Goal: Entertainment & Leisure: Consume media (video, audio)

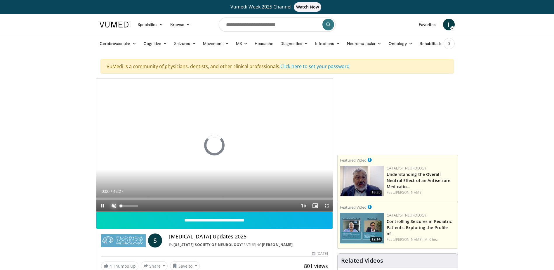
click at [113, 206] on span "Video Player" at bounding box center [114, 206] width 12 height 12
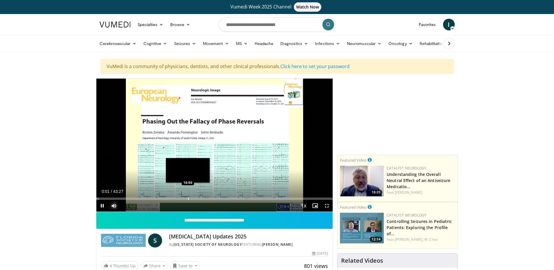
click at [188, 198] on div "Progress Bar" at bounding box center [188, 198] width 1 height 2
click at [183, 197] on div "Progress Bar" at bounding box center [183, 198] width 1 height 2
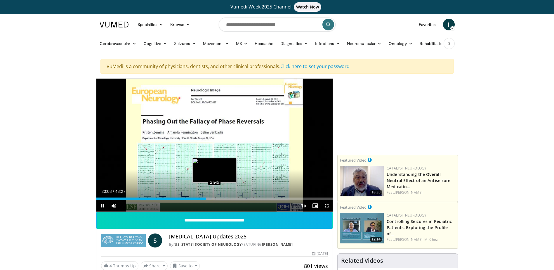
click at [214, 197] on div "Loaded : 48.70% 20:08 21:43" at bounding box center [214, 197] width 236 height 6
click at [221, 198] on div "Progress Bar" at bounding box center [221, 198] width 1 height 2
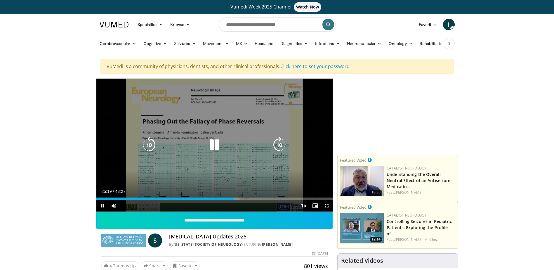
click at [213, 143] on icon "Video Player" at bounding box center [214, 145] width 16 height 16
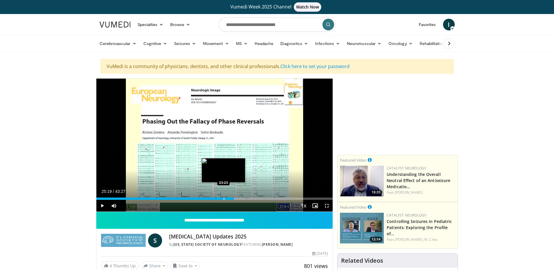
click at [223, 198] on div "Loaded : 60.61% 25:19 23:23" at bounding box center [214, 198] width 236 height 2
click at [235, 197] on div "Loaded : 56.31% 23:20 25:35" at bounding box center [214, 198] width 236 height 2
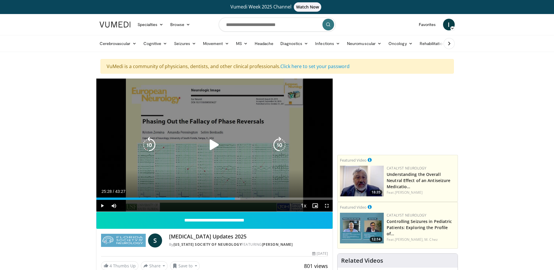
click at [214, 143] on icon "Video Player" at bounding box center [214, 145] width 16 height 16
click at [213, 142] on icon "Video Player" at bounding box center [214, 145] width 16 height 16
